Goal: Task Accomplishment & Management: Complete application form

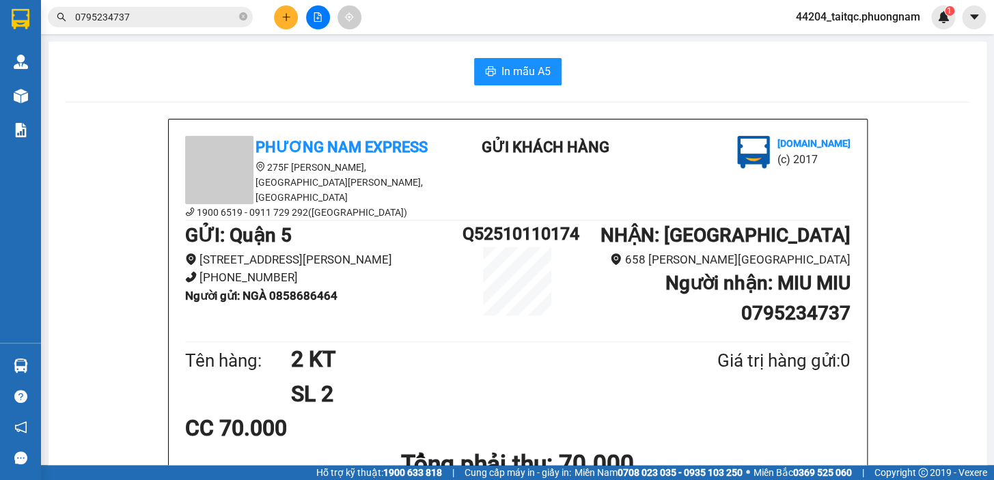
scroll to position [61, 0]
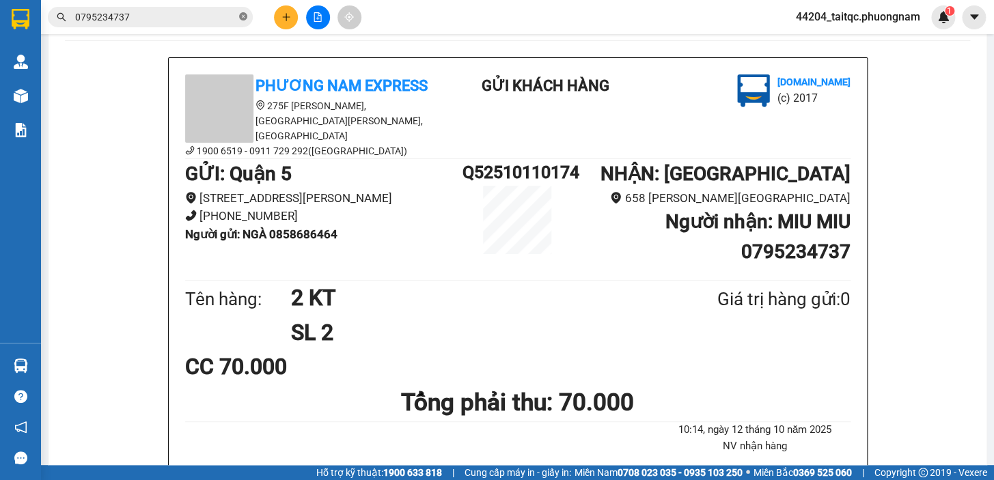
click at [246, 20] on span at bounding box center [243, 17] width 8 height 13
click at [282, 21] on icon "plus" at bounding box center [286, 17] width 10 height 10
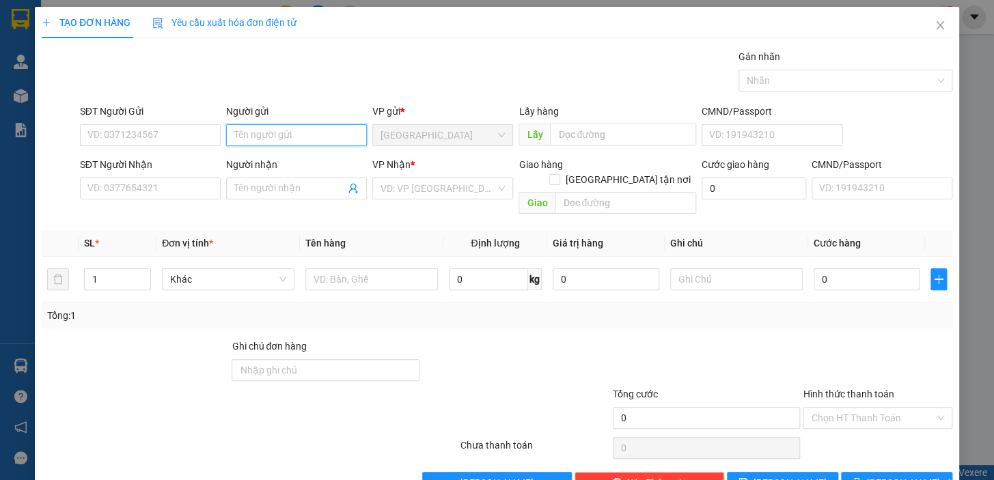
click at [332, 130] on input "Người gửi" at bounding box center [296, 135] width 141 height 22
type input "NGHĨA"
click at [288, 188] on input "Người nhận" at bounding box center [289, 188] width 111 height 15
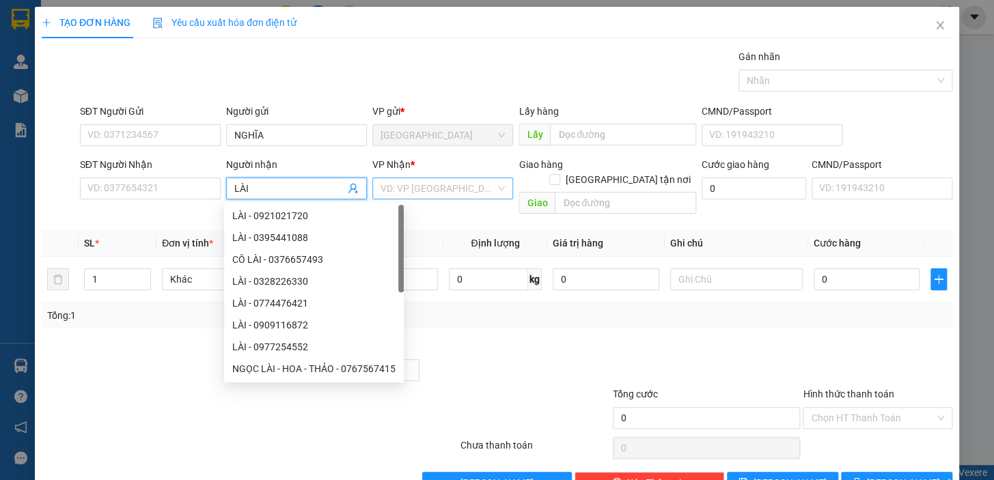
type input "LÀI"
click at [429, 195] on input "search" at bounding box center [438, 188] width 115 height 20
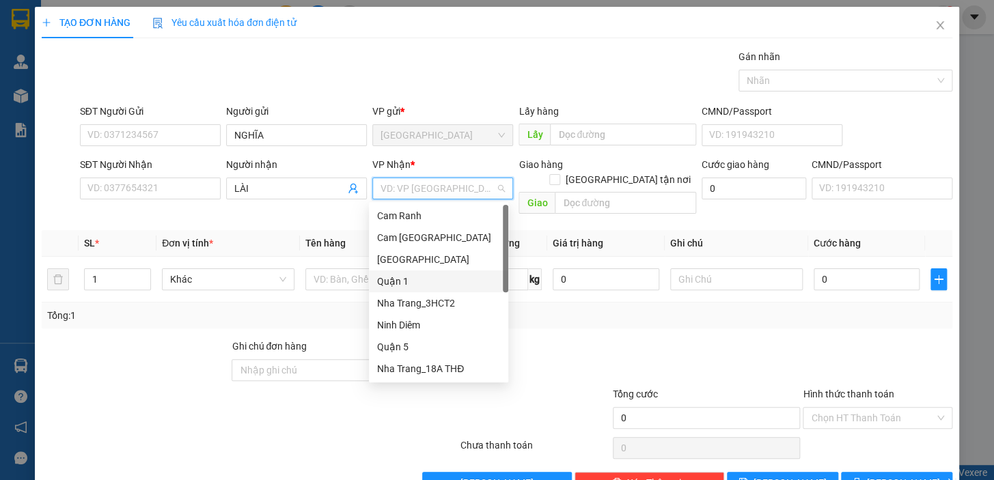
click at [414, 281] on div "Quận 1" at bounding box center [438, 281] width 123 height 15
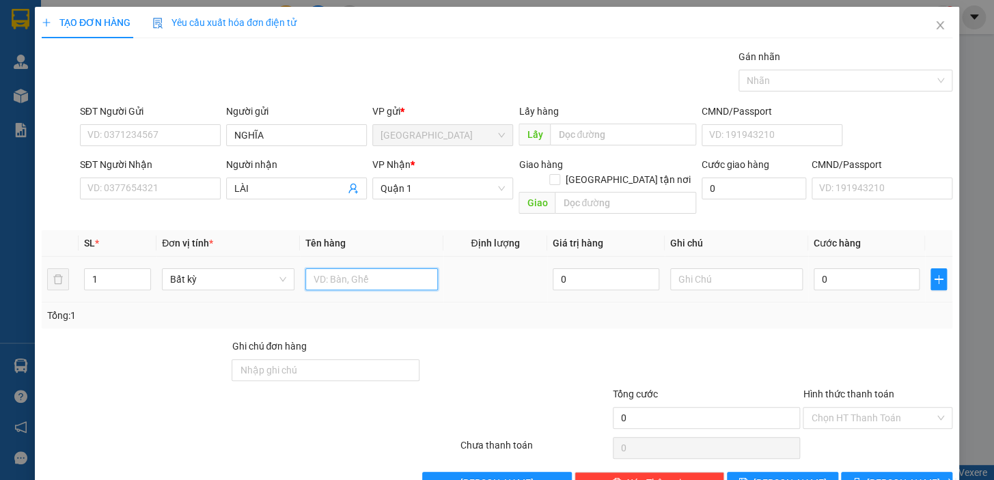
click at [334, 268] on input "text" at bounding box center [371, 279] width 133 height 22
type input "1 CỤC NEM"
click at [849, 268] on input "0" at bounding box center [867, 279] width 107 height 22
type input "4"
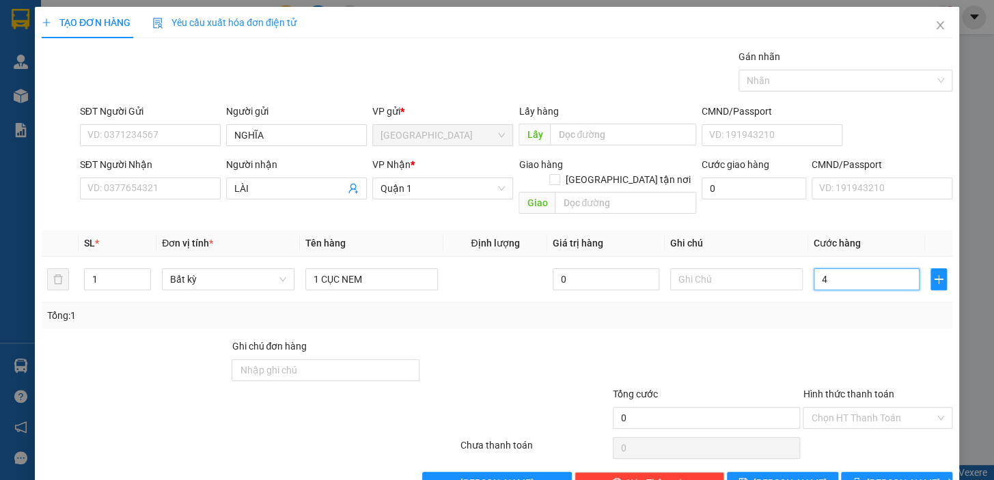
type input "4"
type input "40"
type input "40.000"
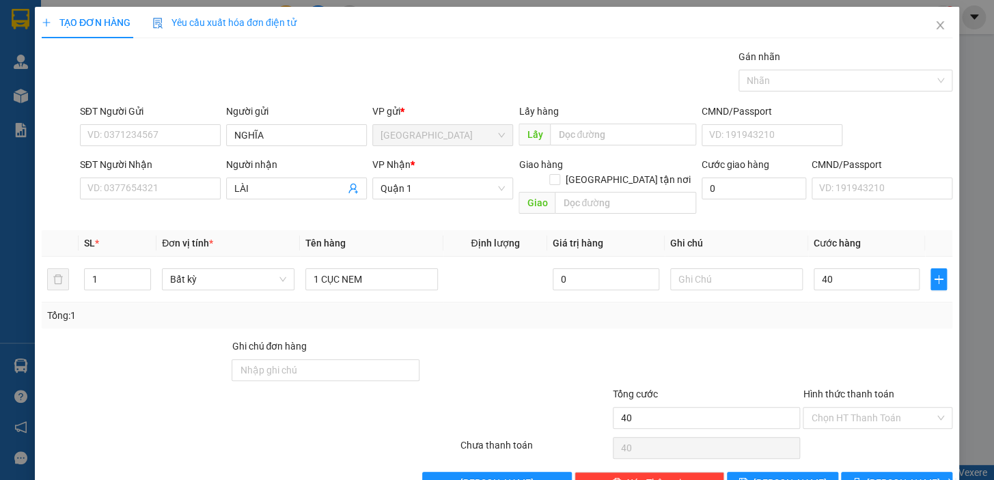
type input "40.000"
drag, startPoint x: 855, startPoint y: 337, endPoint x: 855, endPoint y: 417, distance: 80.6
click at [851, 346] on div at bounding box center [877, 363] width 152 height 48
click at [856, 435] on div "Chọn HT Thanh Toán" at bounding box center [877, 448] width 152 height 27
click at [866, 409] on input "Hình thức thanh toán" at bounding box center [873, 418] width 124 height 20
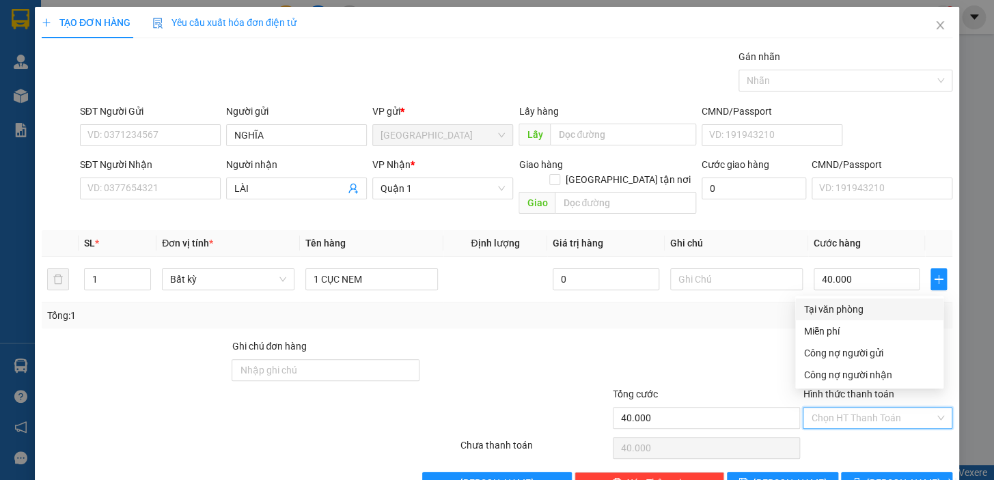
click at [858, 312] on div "Tại văn phòng" at bounding box center [869, 309] width 132 height 15
type input "0"
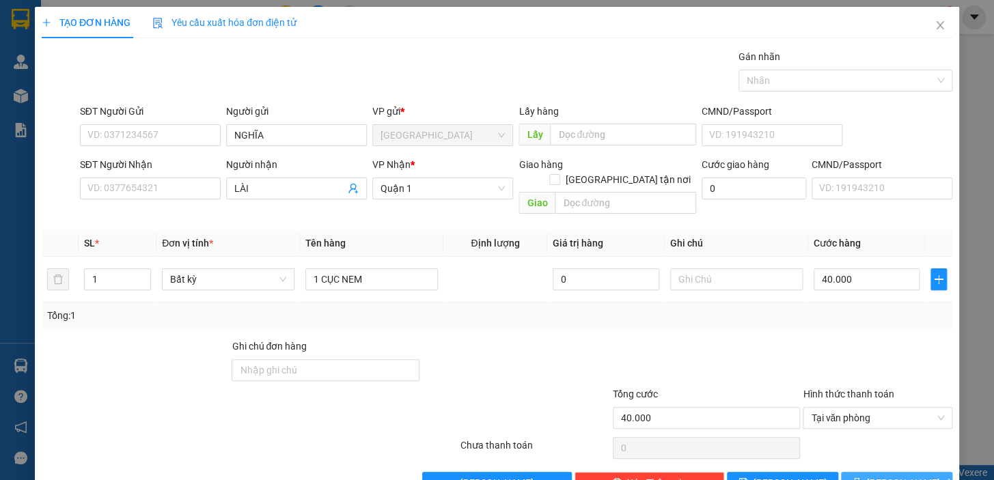
click at [906, 476] on span "[PERSON_NAME] và In" at bounding box center [915, 483] width 96 height 15
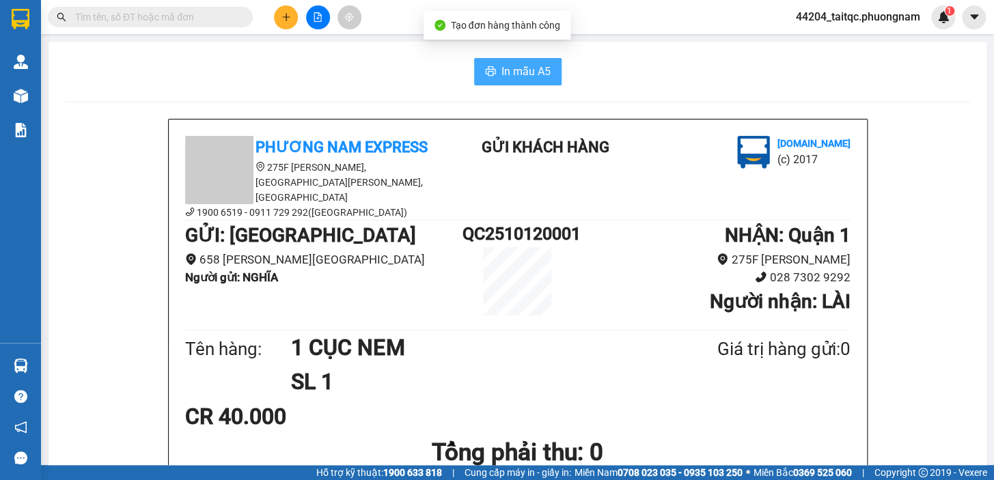
click at [521, 79] on span "In mẫu A5" at bounding box center [525, 71] width 49 height 17
